Goal: Task Accomplishment & Management: Use online tool/utility

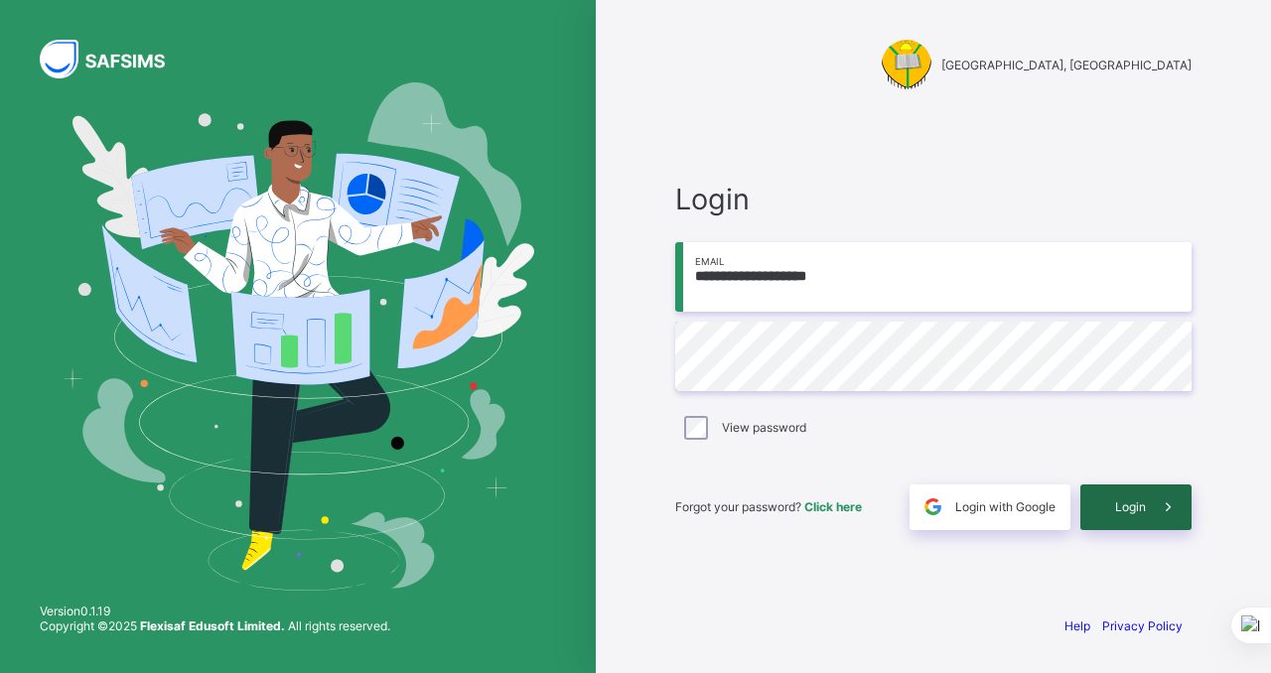
click at [1117, 499] on span "Login" at bounding box center [1130, 506] width 31 height 15
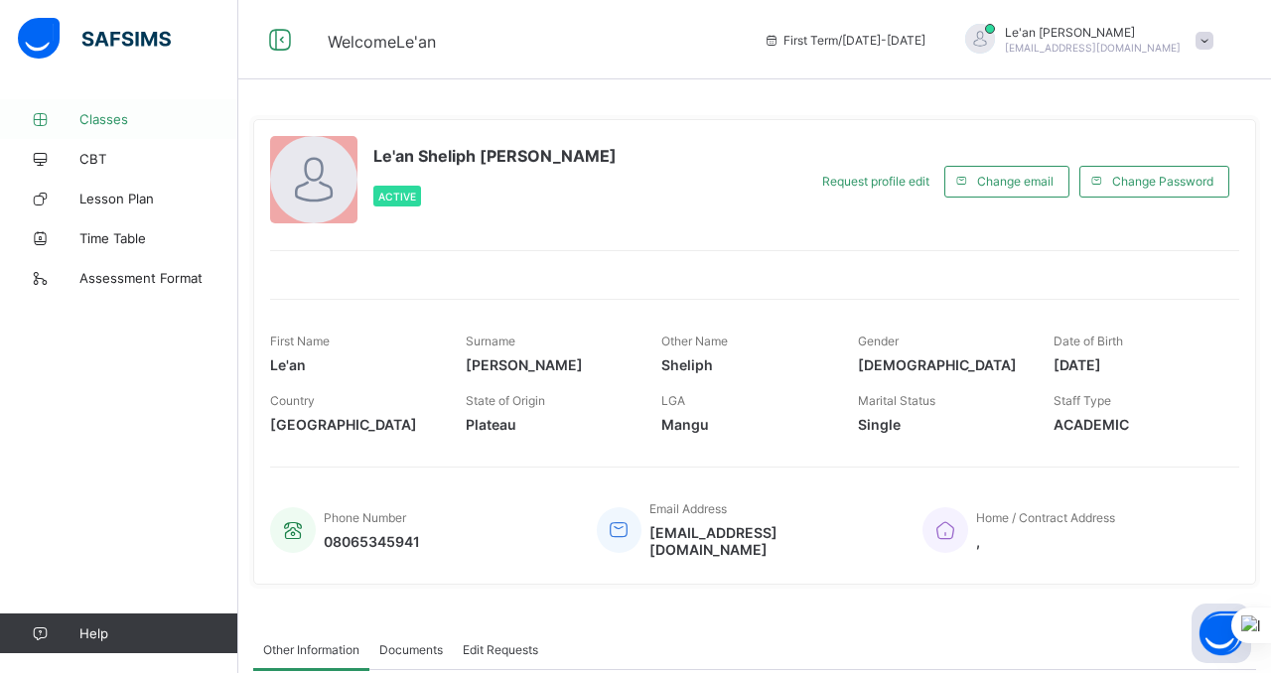
click at [44, 119] on icon at bounding box center [39, 119] width 79 height 15
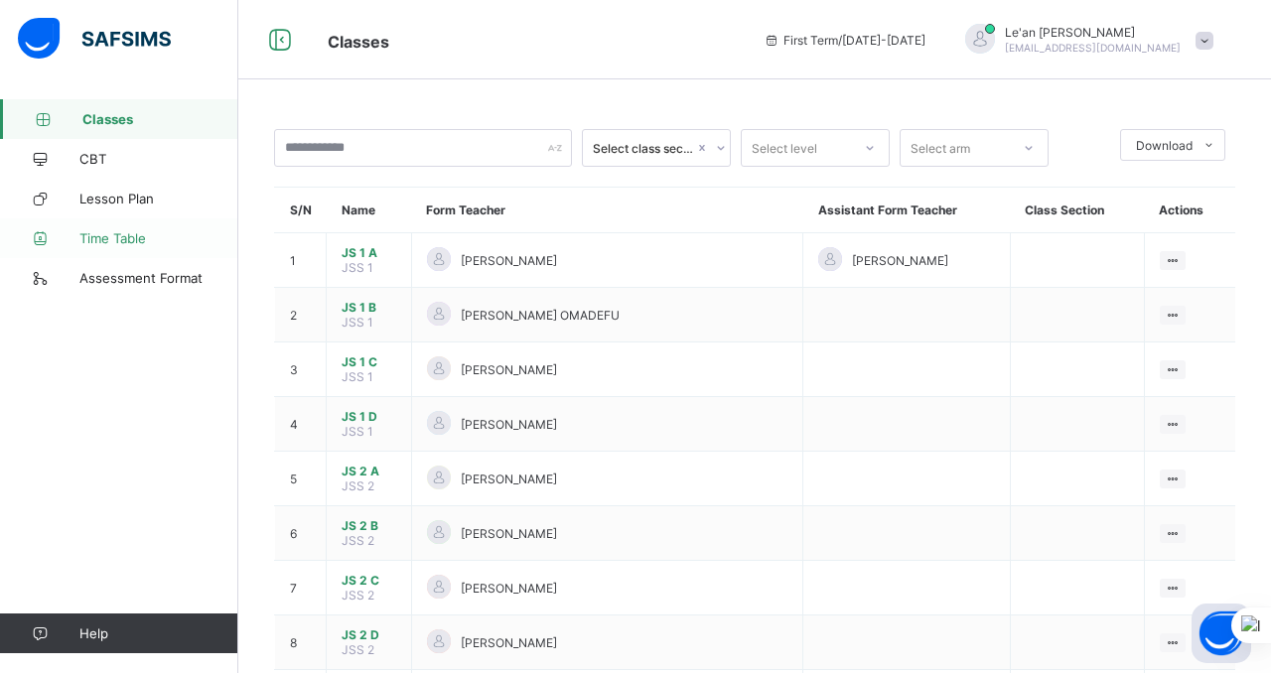
click at [48, 231] on icon at bounding box center [39, 238] width 79 height 15
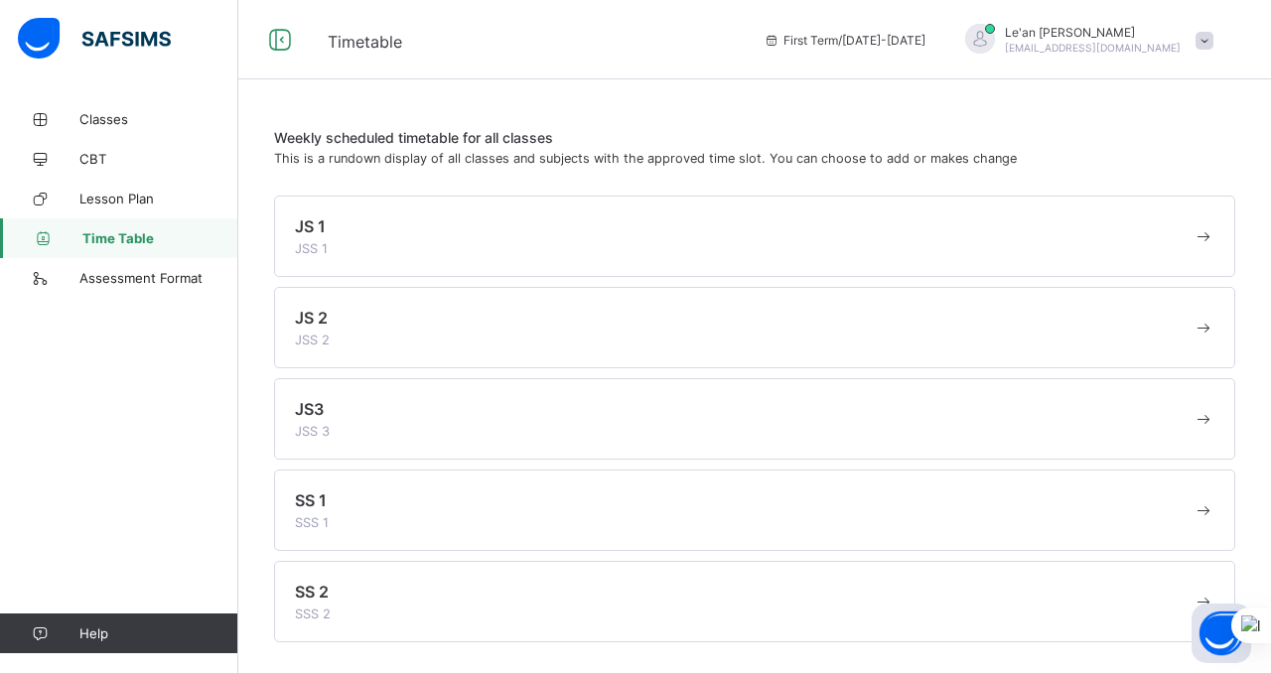
click at [337, 234] on div "JS 1 JSS 1" at bounding box center [743, 236] width 897 height 40
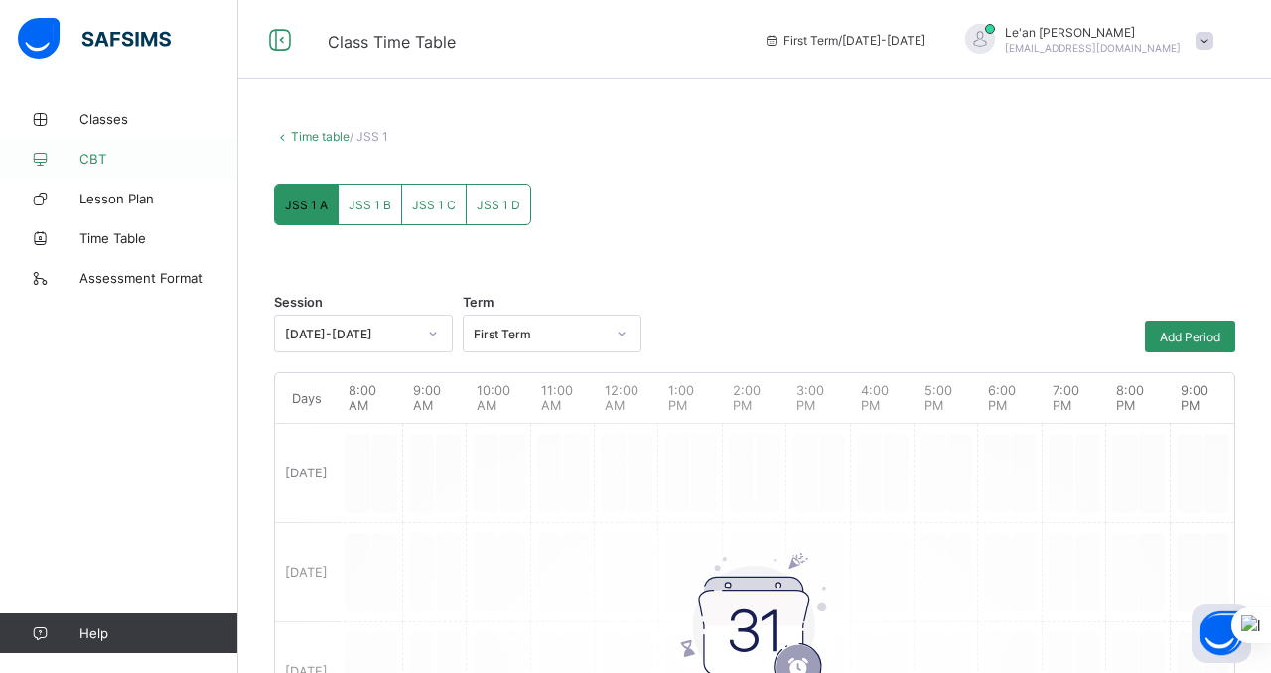
click at [89, 157] on span "CBT" at bounding box center [158, 159] width 159 height 16
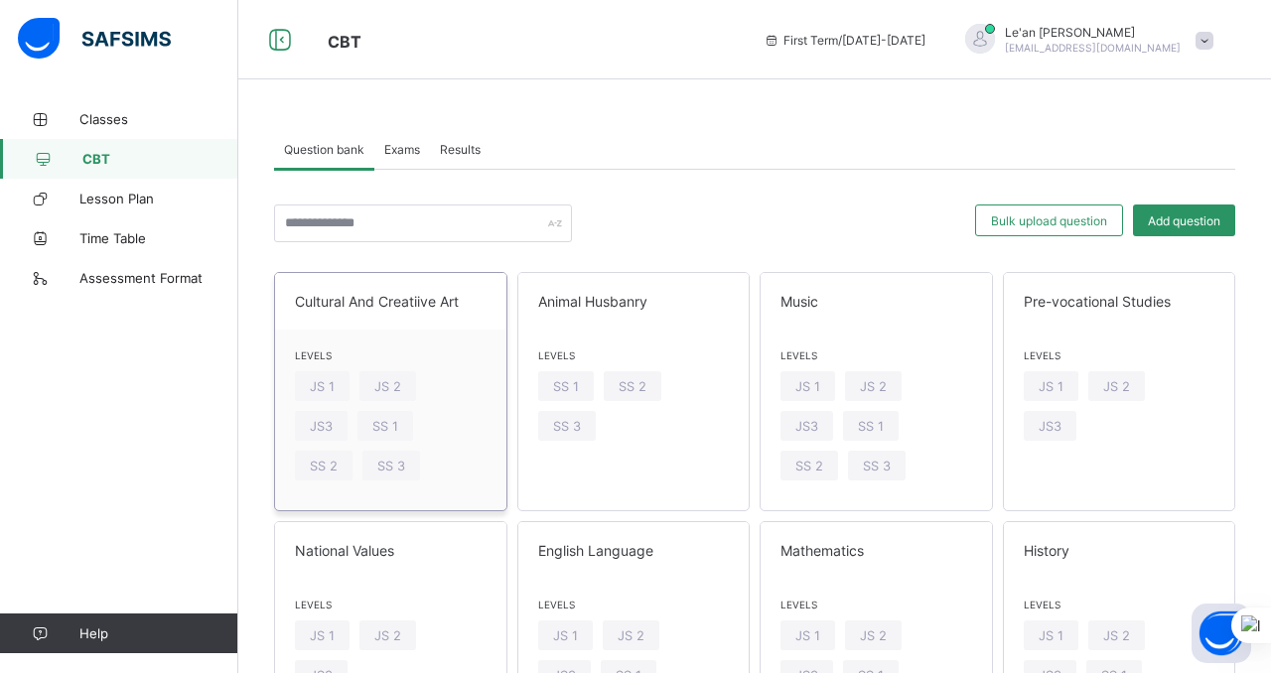
click at [377, 300] on span "Cultural And Creatiive Art" at bounding box center [391, 301] width 192 height 17
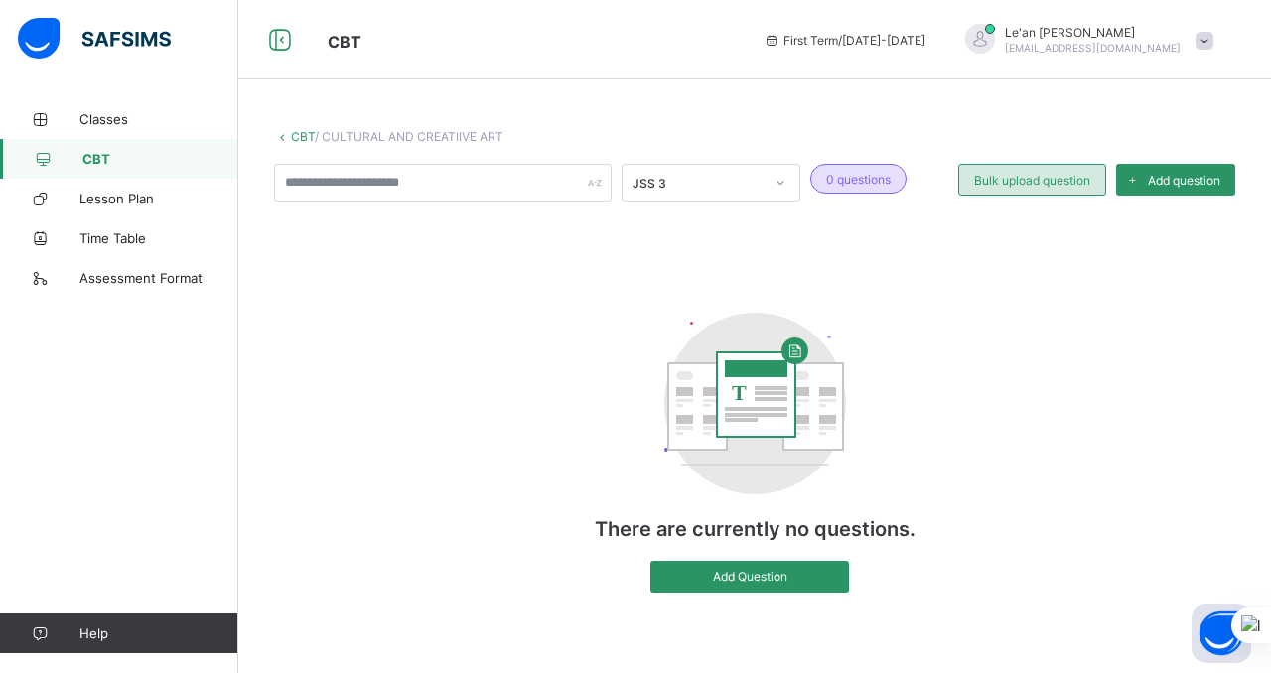
click at [1068, 176] on span "Bulk upload question" at bounding box center [1032, 180] width 116 height 15
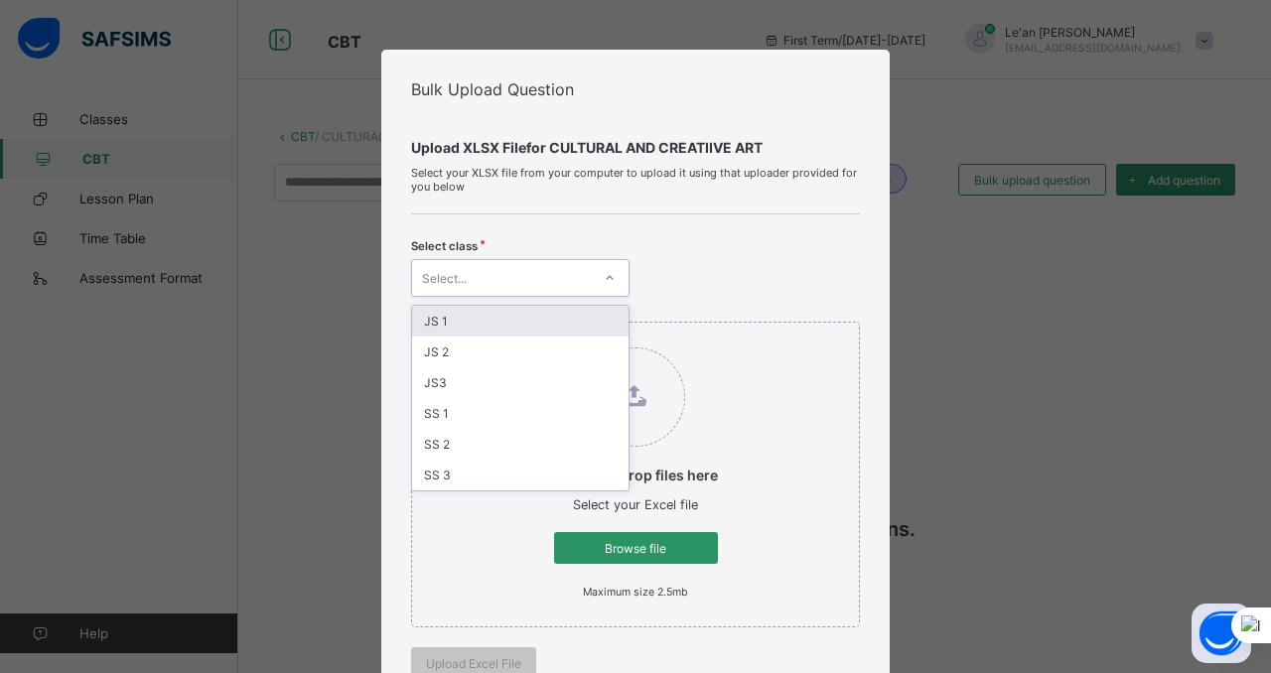
click at [606, 276] on icon at bounding box center [610, 278] width 12 height 20
click at [535, 318] on div "JS 1" at bounding box center [520, 321] width 216 height 31
